Goal: Task Accomplishment & Management: Use online tool/utility

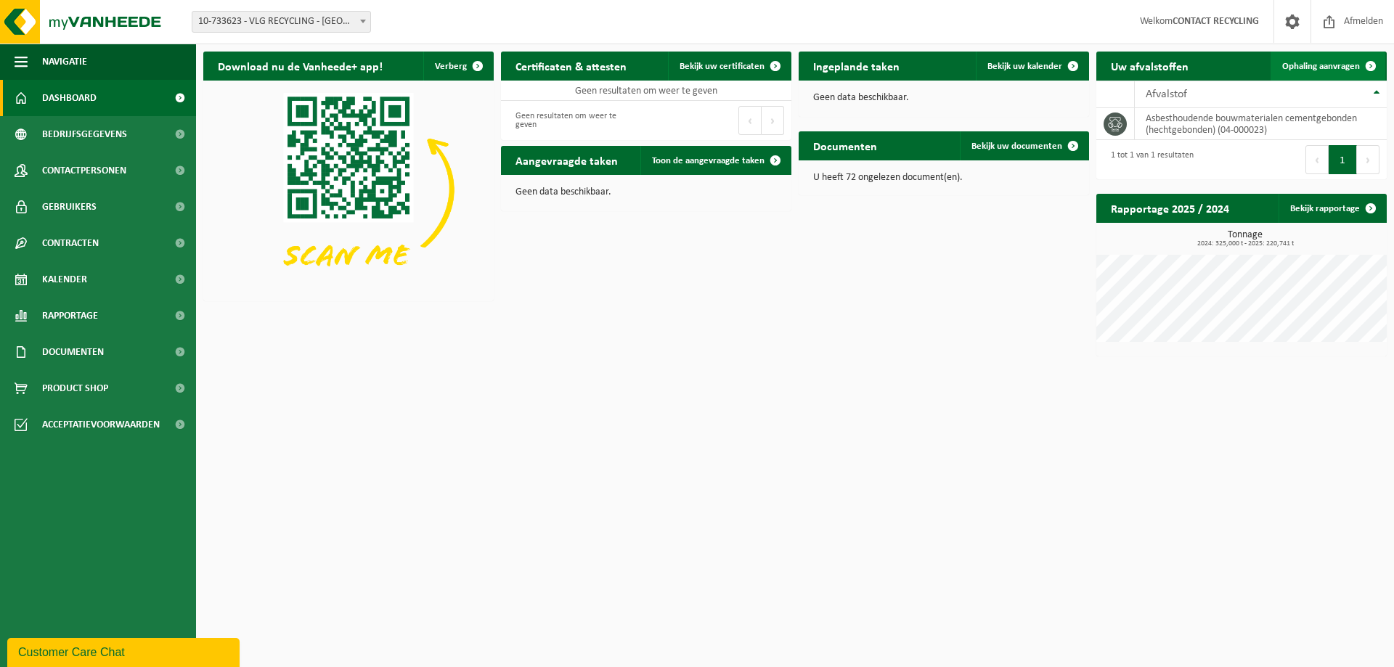
click at [1300, 65] on span "Ophaling aanvragen" at bounding box center [1321, 66] width 78 height 9
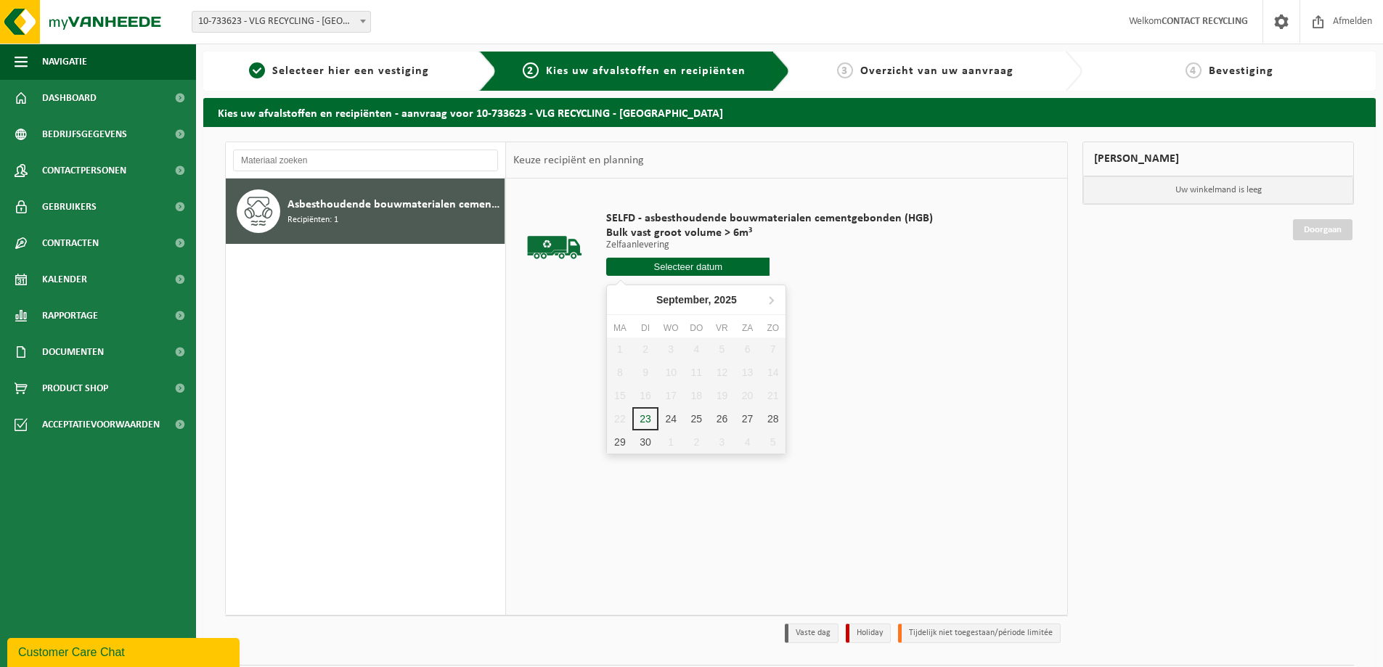
click at [685, 269] on input "text" at bounding box center [687, 267] width 163 height 18
click at [674, 421] on div "24" at bounding box center [671, 418] width 25 height 23
type input "Van 2025-09-24"
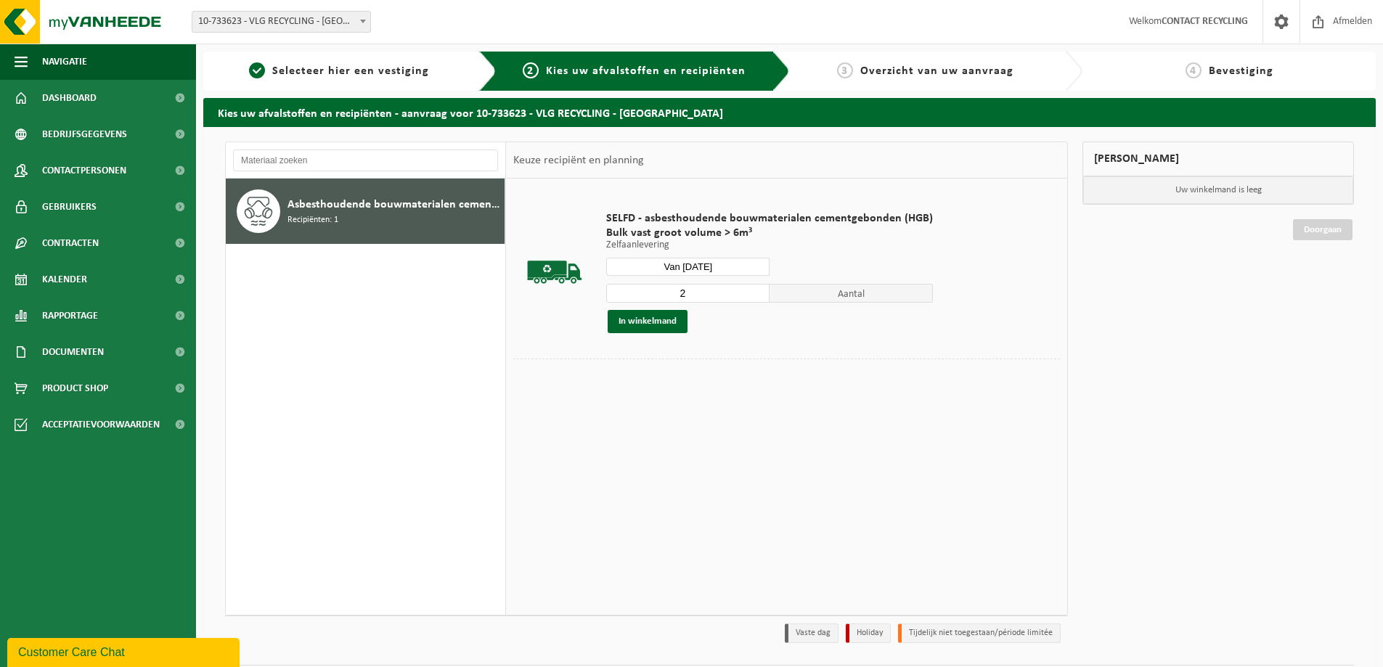
type input "2"
click at [757, 290] on input "2" at bounding box center [687, 293] width 163 height 19
click at [663, 322] on button "In winkelmand" at bounding box center [648, 321] width 80 height 23
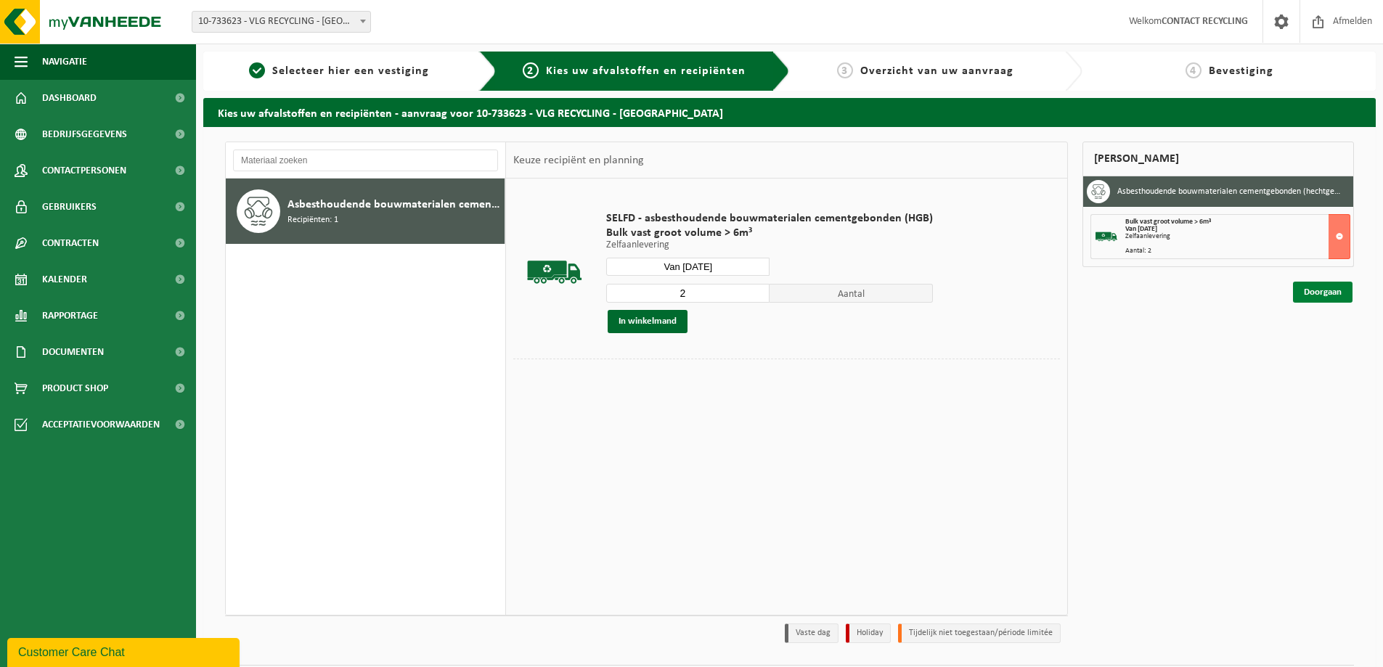
click at [1317, 296] on link "Doorgaan" at bounding box center [1323, 292] width 60 height 21
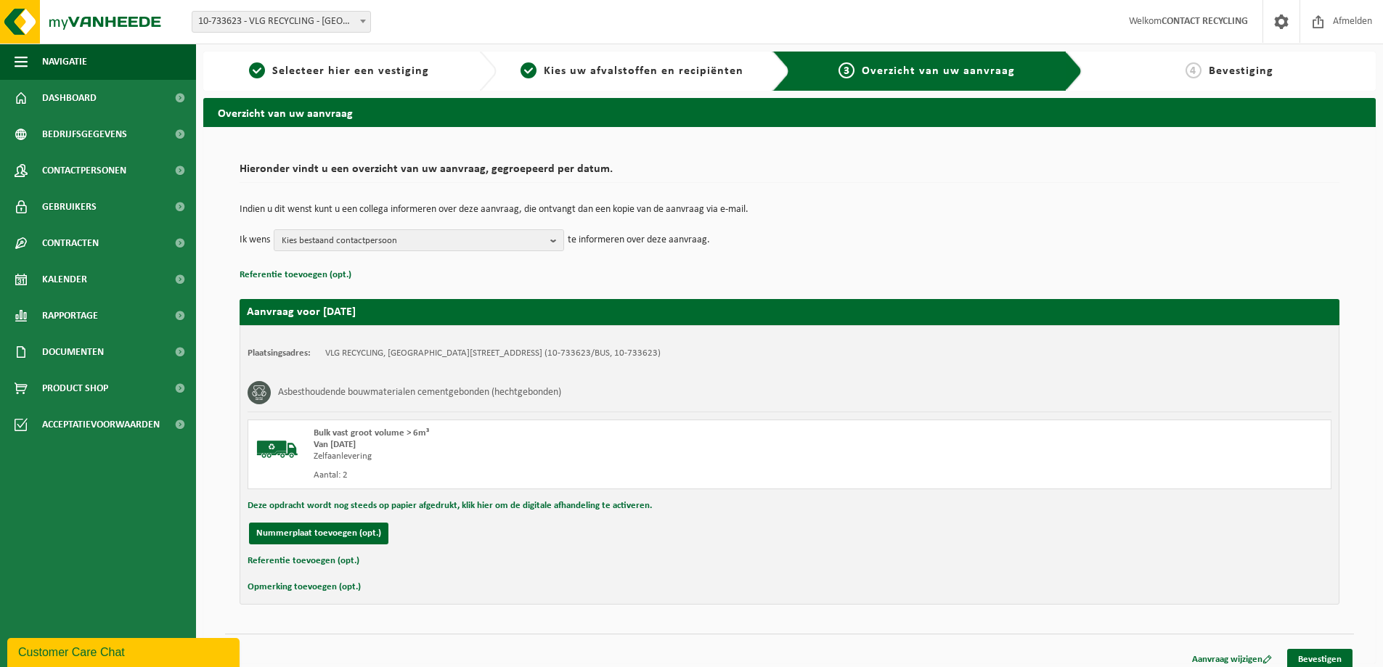
scroll to position [11, 0]
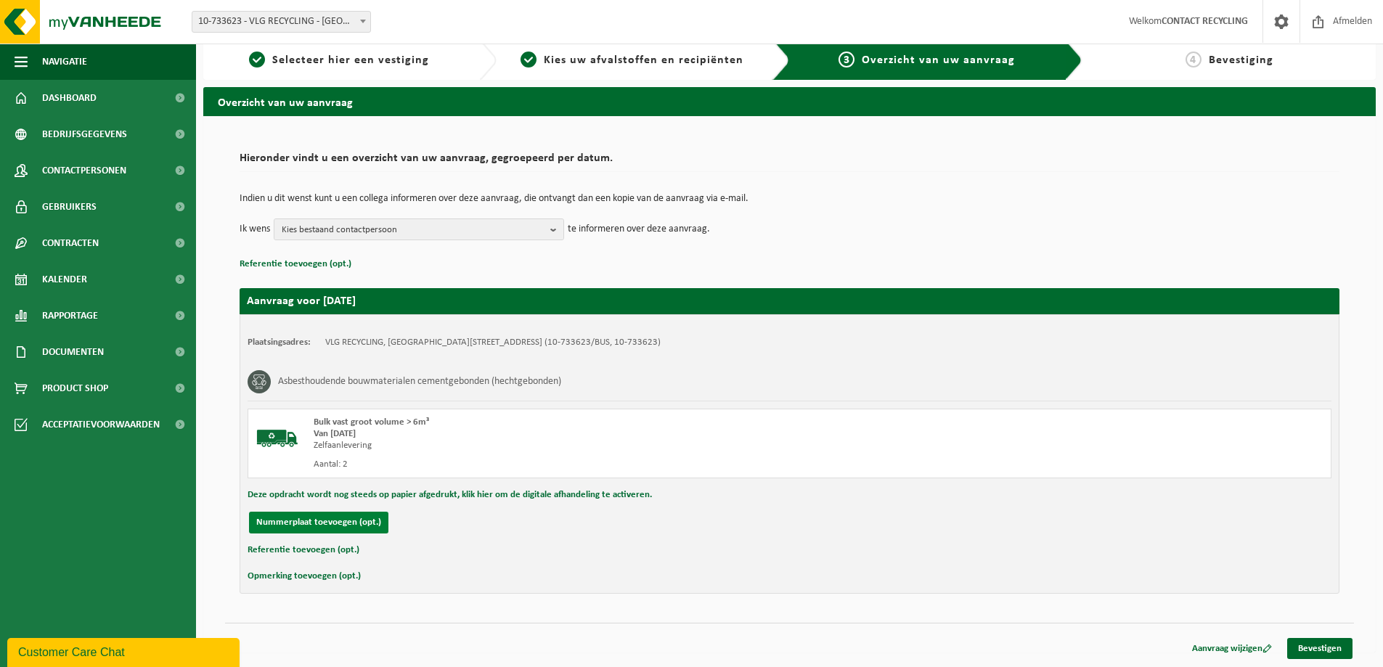
click at [357, 518] on button "Nummerplaat toevoegen (opt.)" at bounding box center [318, 523] width 139 height 22
click at [397, 516] on input "text" at bounding box center [476, 523] width 327 height 22
click at [277, 524] on button "Annuleren" at bounding box center [277, 523] width 57 height 22
click at [1327, 646] on link "Bevestigen" at bounding box center [1319, 648] width 65 height 21
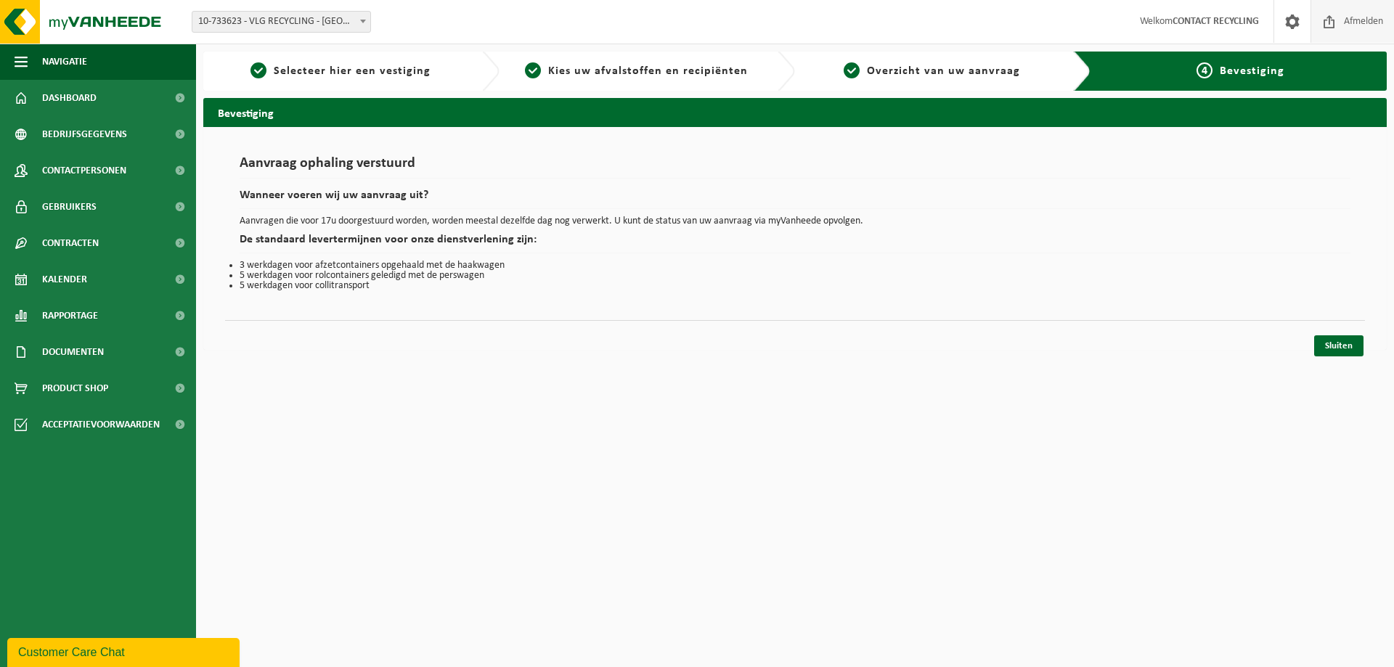
click at [1344, 22] on span "Afmelden" at bounding box center [1364, 21] width 46 height 43
